Goal: Transaction & Acquisition: Purchase product/service

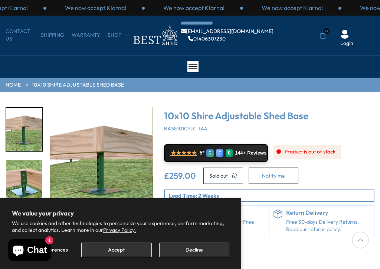
click at [198, 253] on button "Decline" at bounding box center [194, 249] width 70 height 14
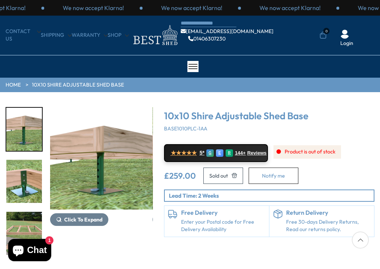
click at [47, 237] on span "1" at bounding box center [49, 240] width 8 height 8
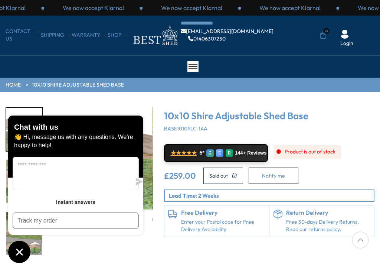
click at [25, 254] on icon "Chat window" at bounding box center [20, 252] width 12 height 12
